Goal: Communication & Community: Answer question/provide support

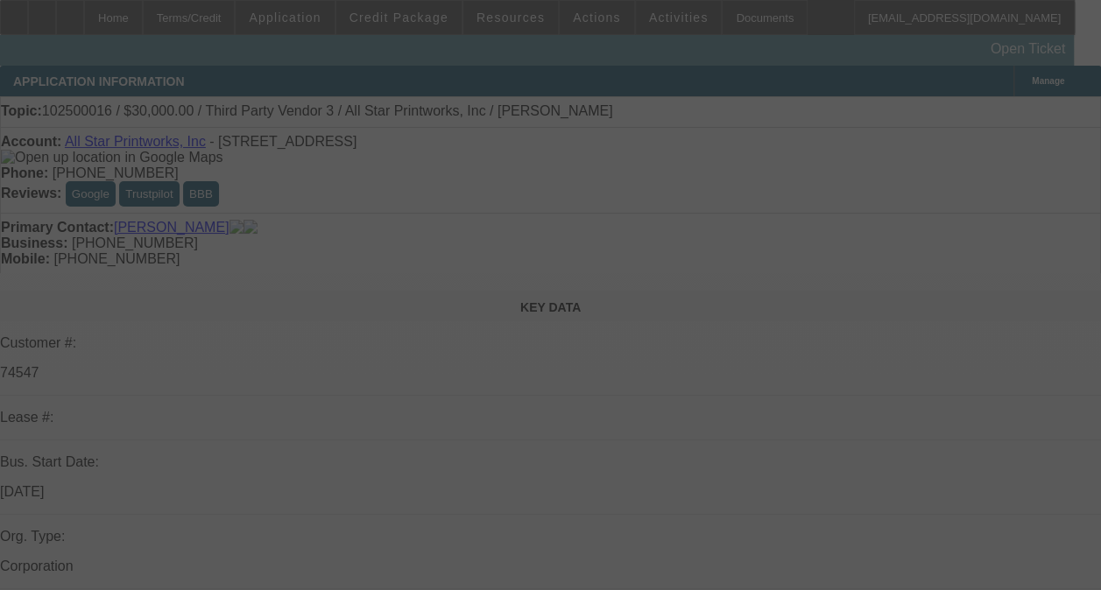
click at [1003, 256] on div at bounding box center [550, 295] width 1101 height 590
click at [1002, 256] on div at bounding box center [550, 295] width 1101 height 590
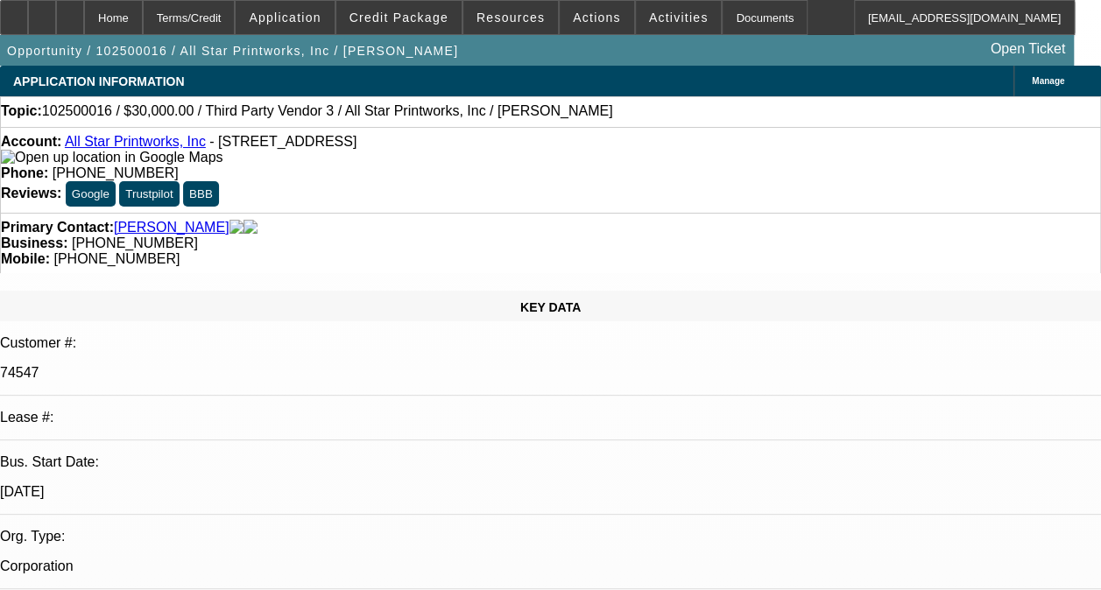
select select "0"
select select "2"
select select "0.1"
select select "4"
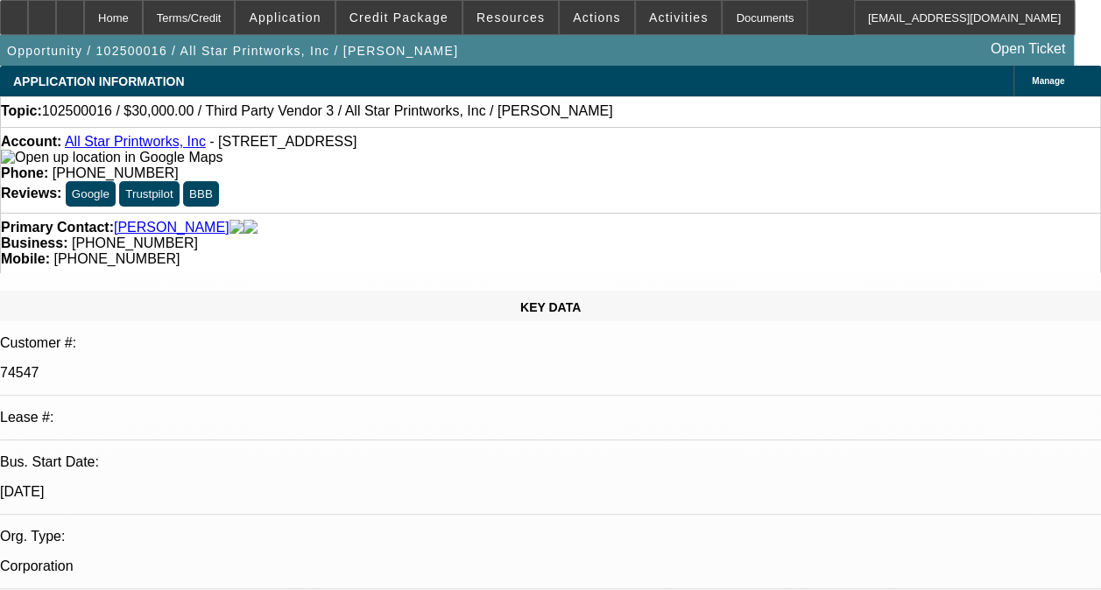
radio input "true"
type textarea "c"
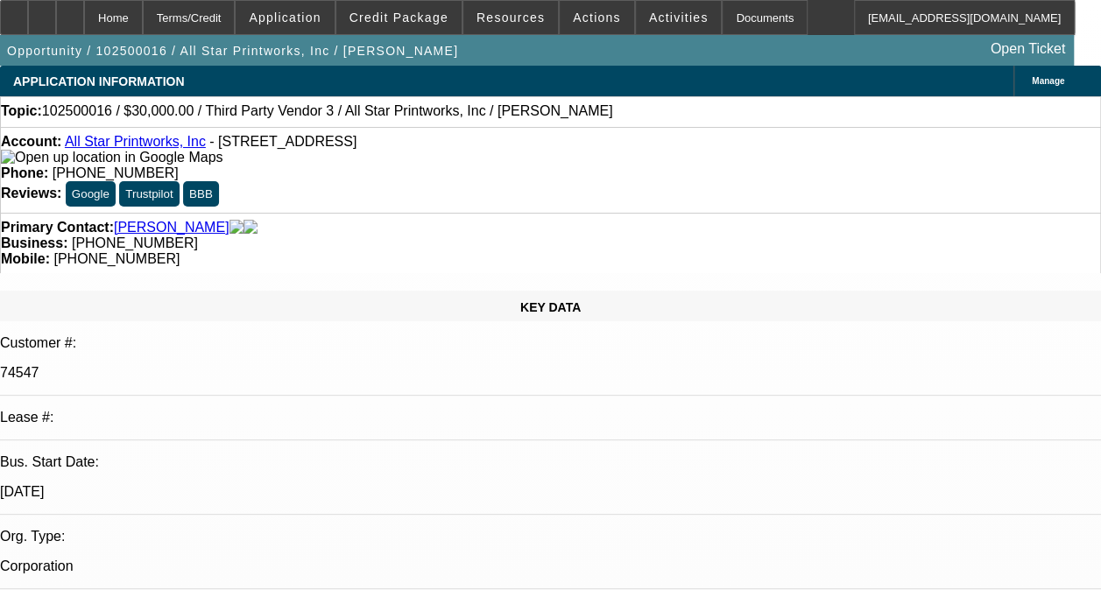
drag, startPoint x: 971, startPoint y: 306, endPoint x: 991, endPoint y: 331, distance: 31.7
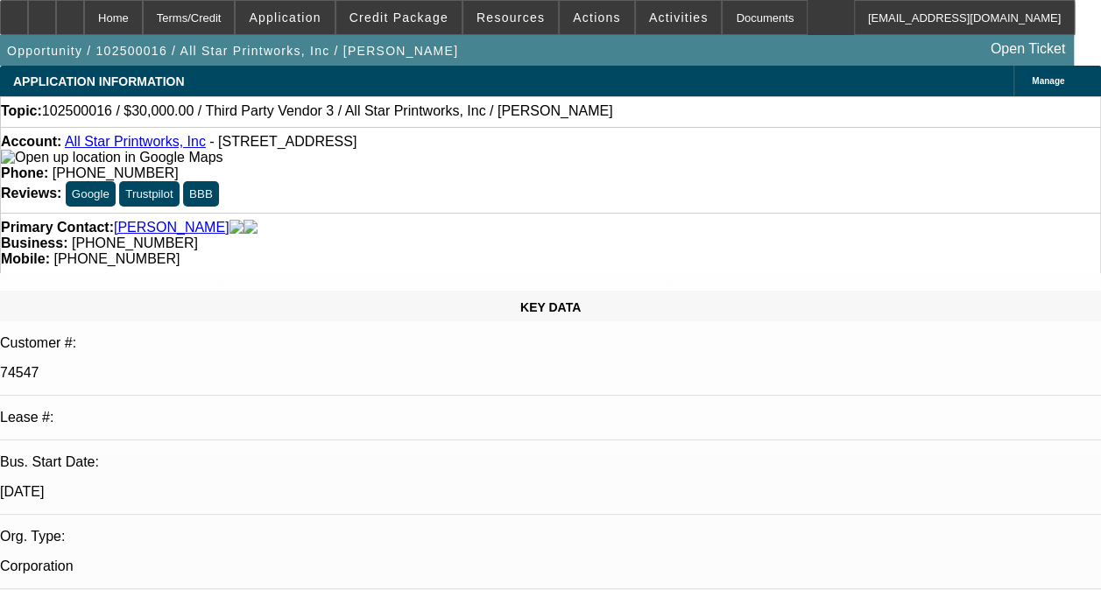
type textarea "CONTRACTS ARE ALL TERMINATED. LAST ONE BEING THE -03 ON ONGOING ACH. PAID OFF E…"
radio input "true"
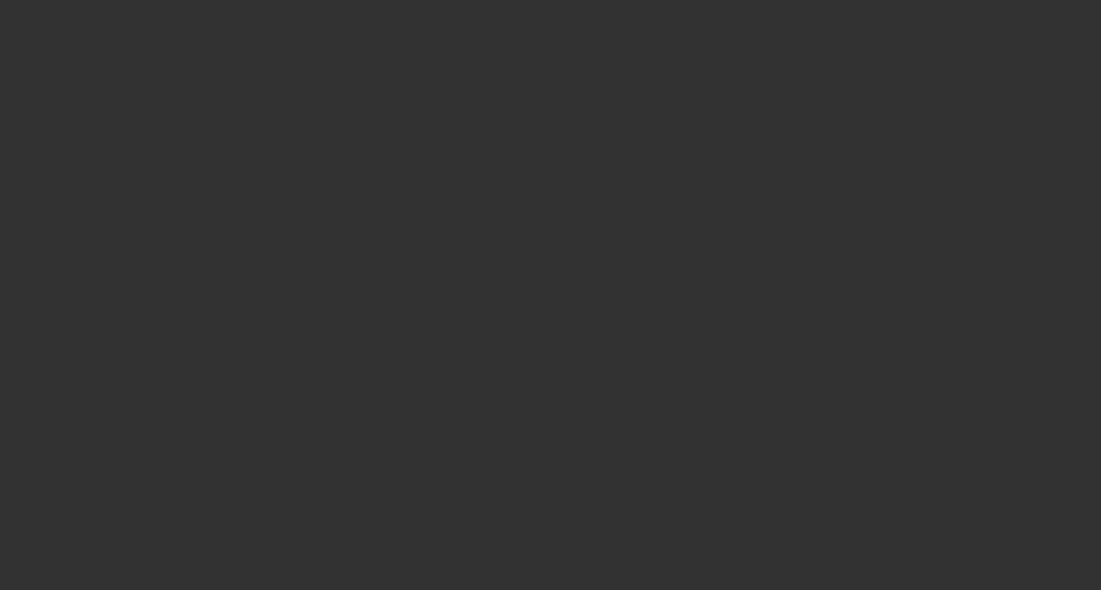
scroll to position [0, 0]
